Goal: Information Seeking & Learning: Learn about a topic

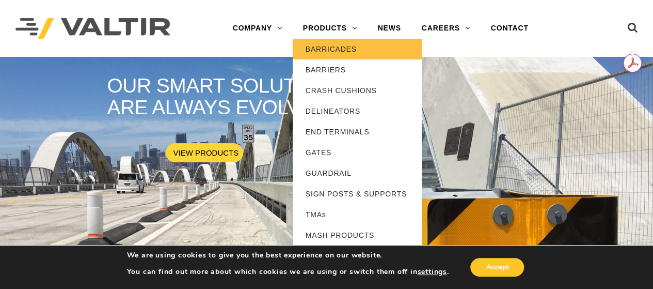
click at [334, 53] on link "BARRICADES" at bounding box center [357, 49] width 129 height 21
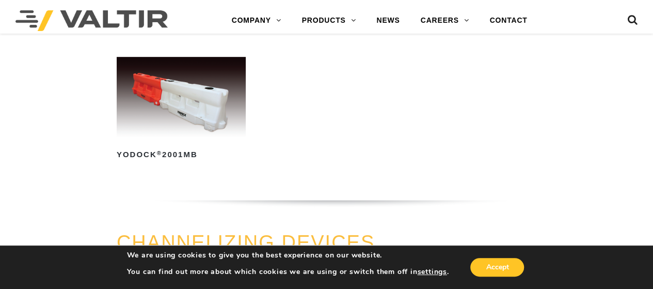
scroll to position [191, 0]
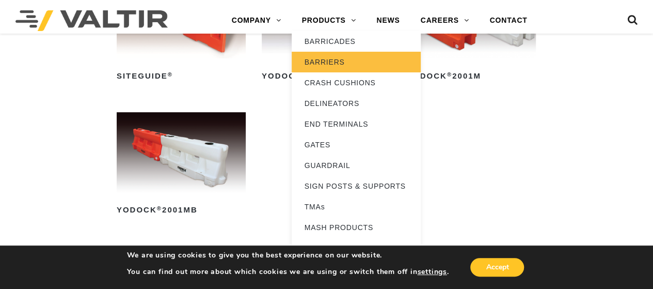
click at [329, 61] on link "BARRIERS" at bounding box center [356, 62] width 129 height 21
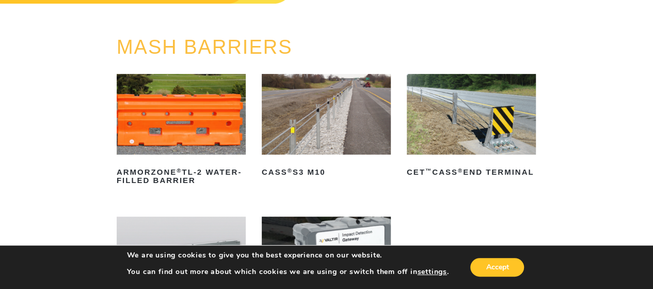
scroll to position [126, 0]
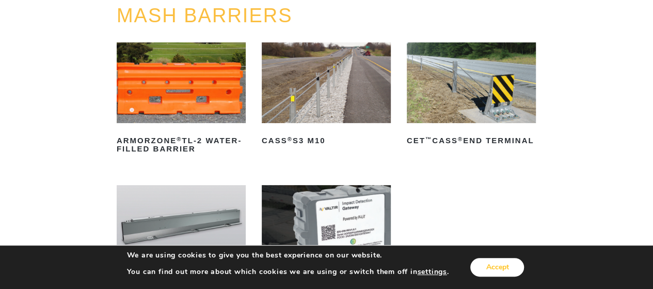
click at [519, 265] on button "Accept" at bounding box center [497, 267] width 54 height 19
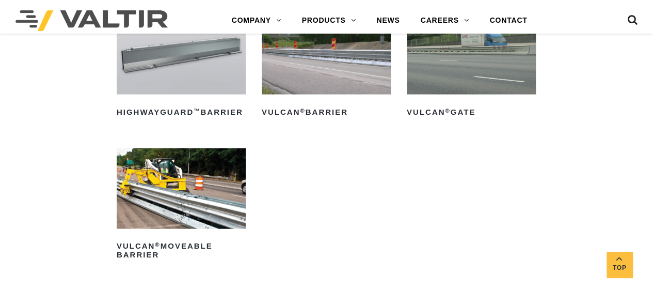
scroll to position [1024, 0]
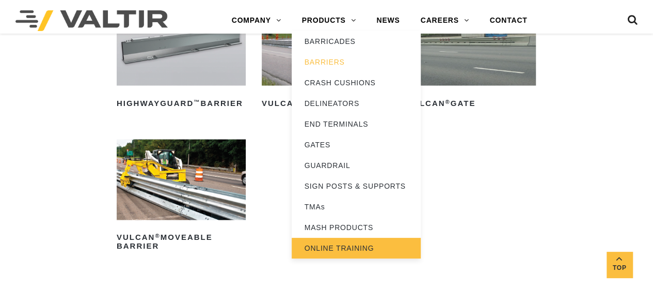
click at [338, 248] on link "ONLINE TRAINING" at bounding box center [356, 247] width 129 height 21
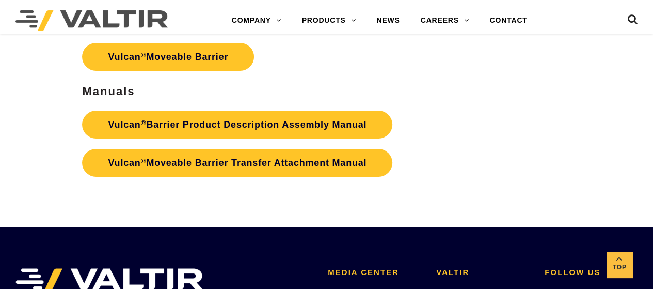
scroll to position [1837, 0]
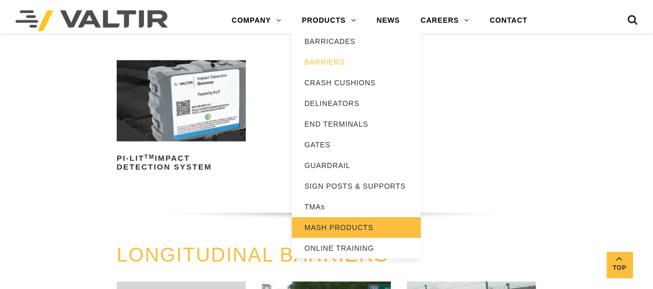
click at [336, 231] on link "MASH PRODUCTS" at bounding box center [356, 227] width 129 height 21
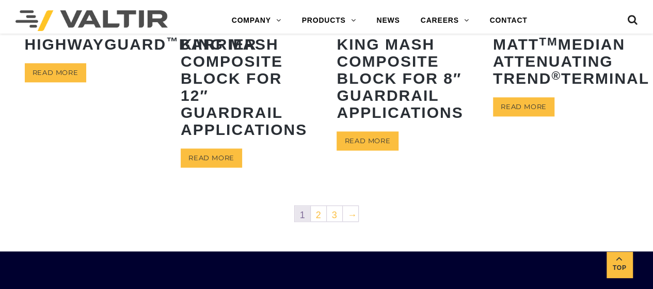
scroll to position [600, 0]
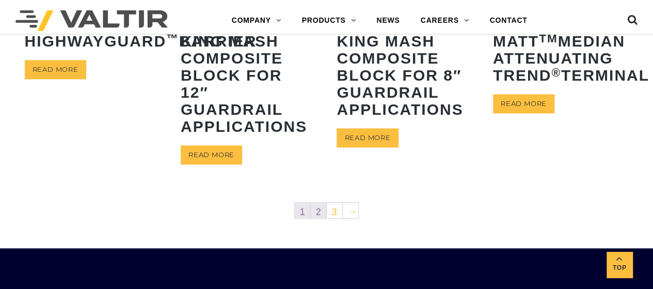
click at [316, 211] on link "2" at bounding box center [318, 209] width 15 height 15
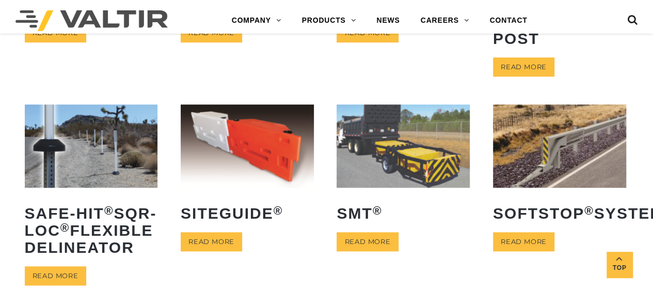
scroll to position [496, 0]
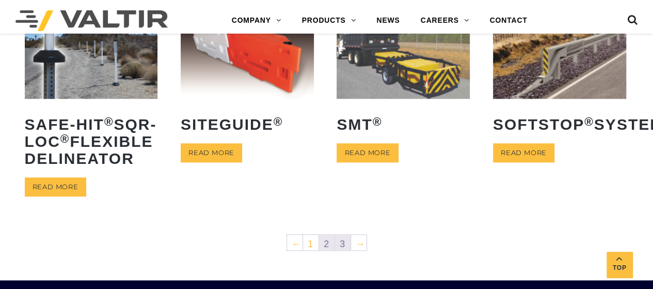
click at [340, 250] on link "3" at bounding box center [342, 241] width 15 height 15
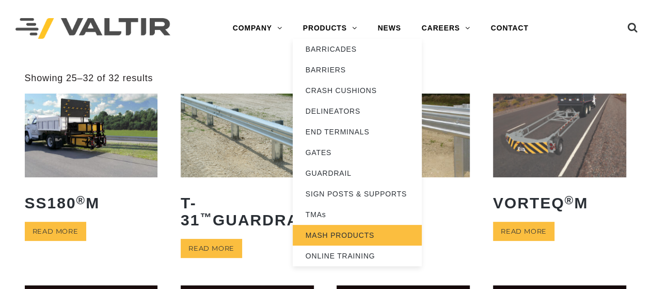
click at [319, 236] on link "MASH PRODUCTS" at bounding box center [357, 235] width 129 height 21
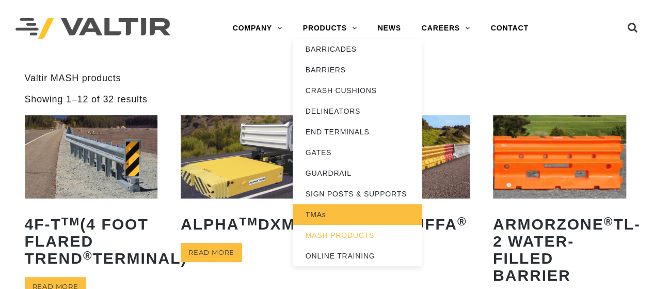
click at [331, 217] on link "TMAs" at bounding box center [357, 214] width 129 height 21
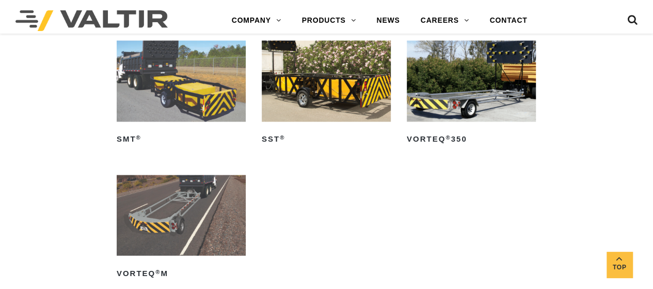
scroll to position [550, 0]
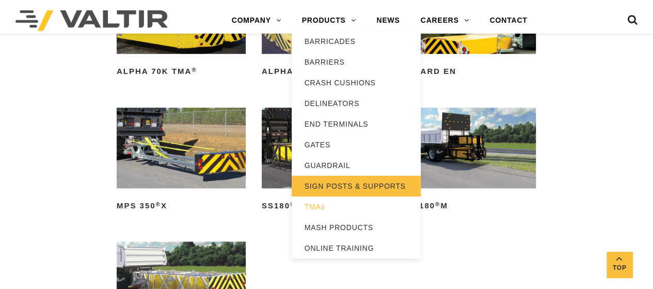
click at [339, 186] on link "SIGN POSTS & SUPPORTS" at bounding box center [356, 186] width 129 height 21
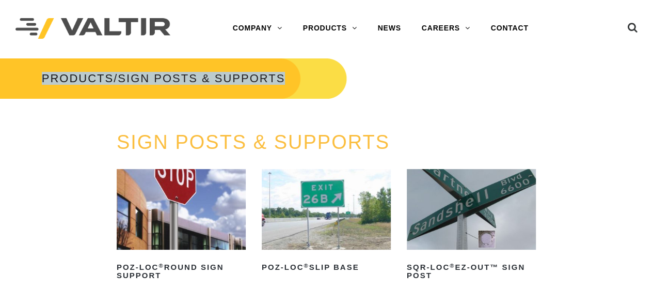
drag, startPoint x: 652, startPoint y: 47, endPoint x: 654, endPoint y: 103, distance: 55.8
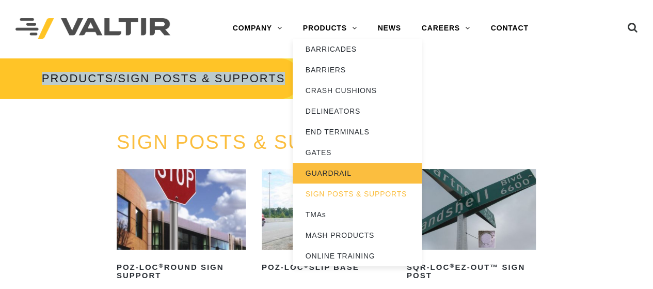
click at [331, 178] on link "GUARDRAIL" at bounding box center [357, 173] width 129 height 21
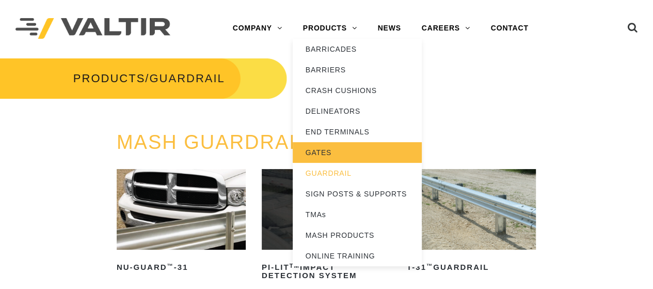
click at [329, 152] on link "GATES" at bounding box center [357, 152] width 129 height 21
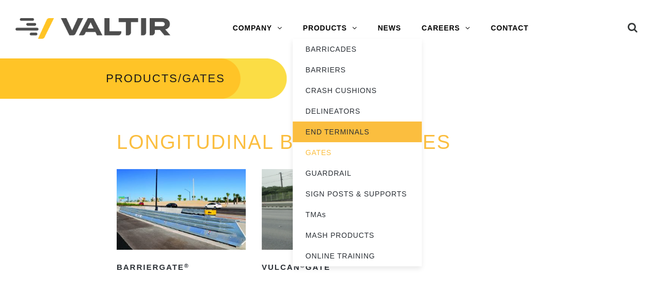
click at [322, 135] on link "END TERMINALS" at bounding box center [357, 131] width 129 height 21
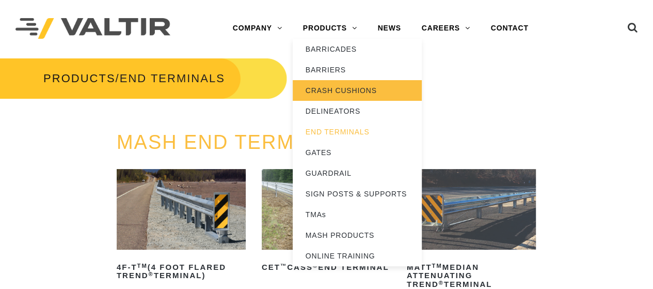
click at [335, 96] on link "CRASH CUSHIONS" at bounding box center [357, 90] width 129 height 21
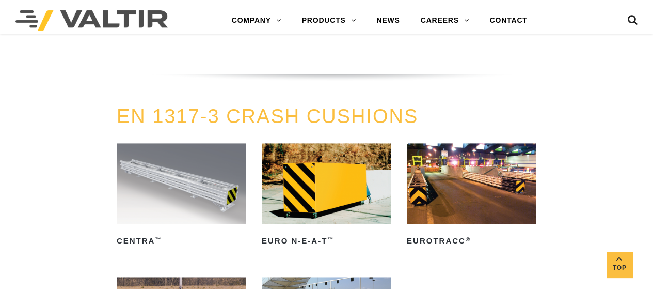
scroll to position [2648, 0]
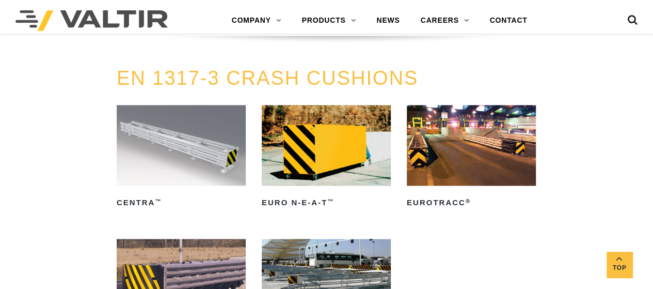
click at [474, 164] on img at bounding box center [471, 145] width 129 height 81
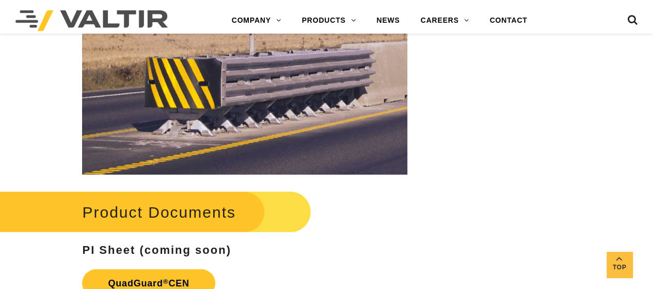
scroll to position [1443, 0]
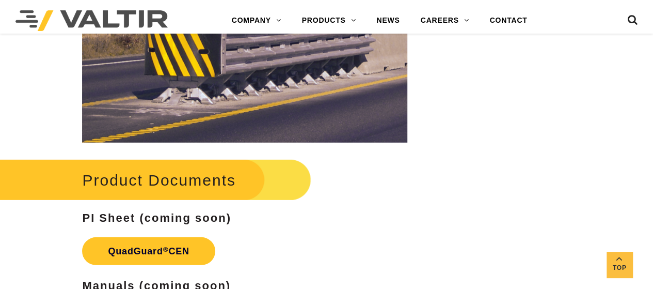
click at [136, 175] on h2 "Product Documents" at bounding box center [148, 180] width 327 height 48
click at [194, 177] on h2 "Product Documents" at bounding box center [148, 180] width 327 height 48
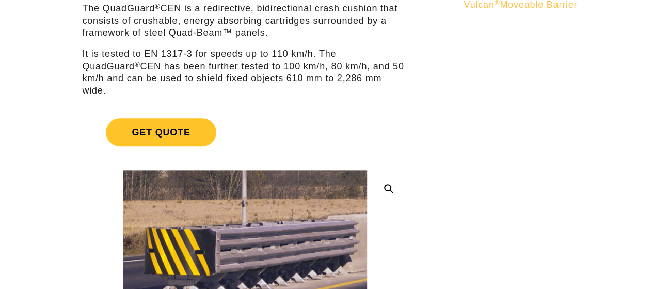
scroll to position [137, 0]
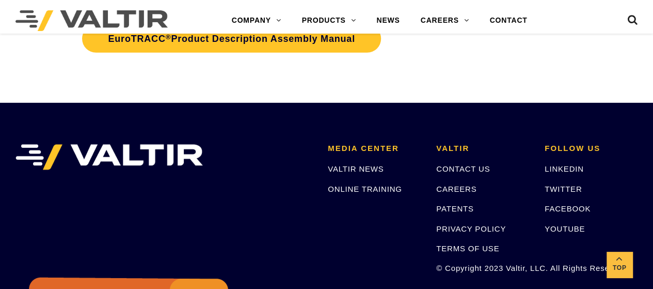
scroll to position [1507, 0]
